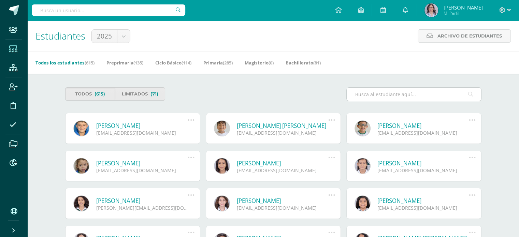
drag, startPoint x: 361, startPoint y: 92, endPoint x: 363, endPoint y: 96, distance: 4.2
click at [361, 92] on input "text" at bounding box center [414, 94] width 134 height 13
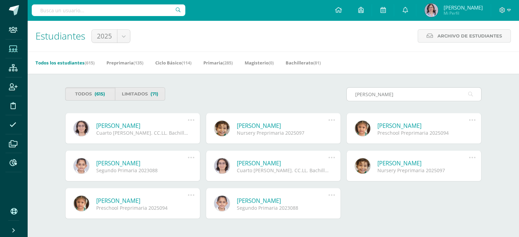
type input "muñoz"
click at [159, 164] on link "[PERSON_NAME]" at bounding box center [142, 163] width 92 height 8
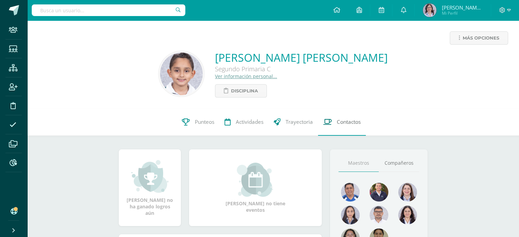
click at [340, 121] on span "Contactos" at bounding box center [349, 121] width 24 height 7
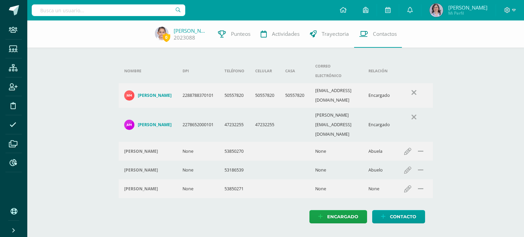
click at [157, 122] on h4 "[PERSON_NAME]" at bounding box center [155, 124] width 34 height 5
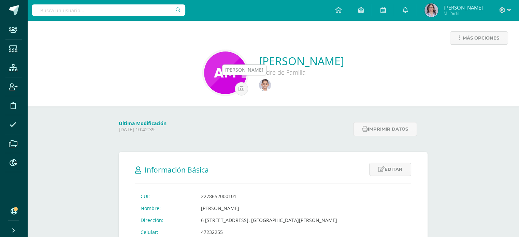
click at [261, 85] on img at bounding box center [265, 85] width 12 height 12
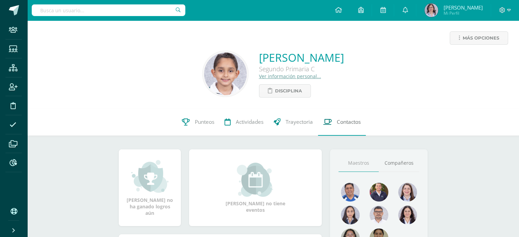
click at [339, 123] on span "Contactos" at bounding box center [349, 121] width 24 height 7
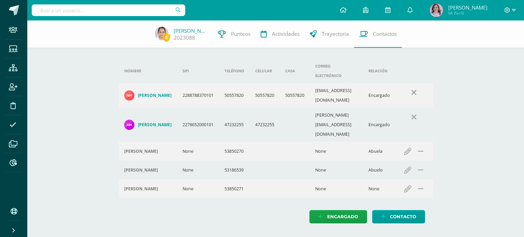
click at [157, 93] on h4 "[PERSON_NAME]" at bounding box center [155, 95] width 34 height 5
